Goal: Task Accomplishment & Management: Manage account settings

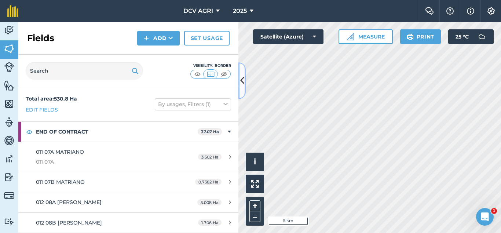
click at [240, 79] on icon at bounding box center [242, 80] width 4 height 13
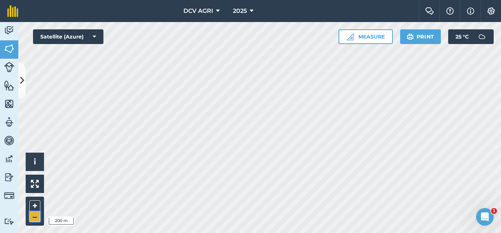
click at [36, 216] on button "–" at bounding box center [34, 216] width 11 height 11
click at [32, 207] on button "+" at bounding box center [34, 205] width 11 height 11
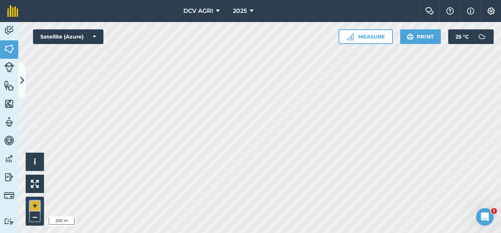
click at [36, 205] on button "+" at bounding box center [34, 205] width 11 height 11
click at [35, 218] on button "–" at bounding box center [34, 216] width 11 height 11
click at [35, 203] on button "+" at bounding box center [34, 205] width 11 height 11
